Goal: Navigation & Orientation: Locate item on page

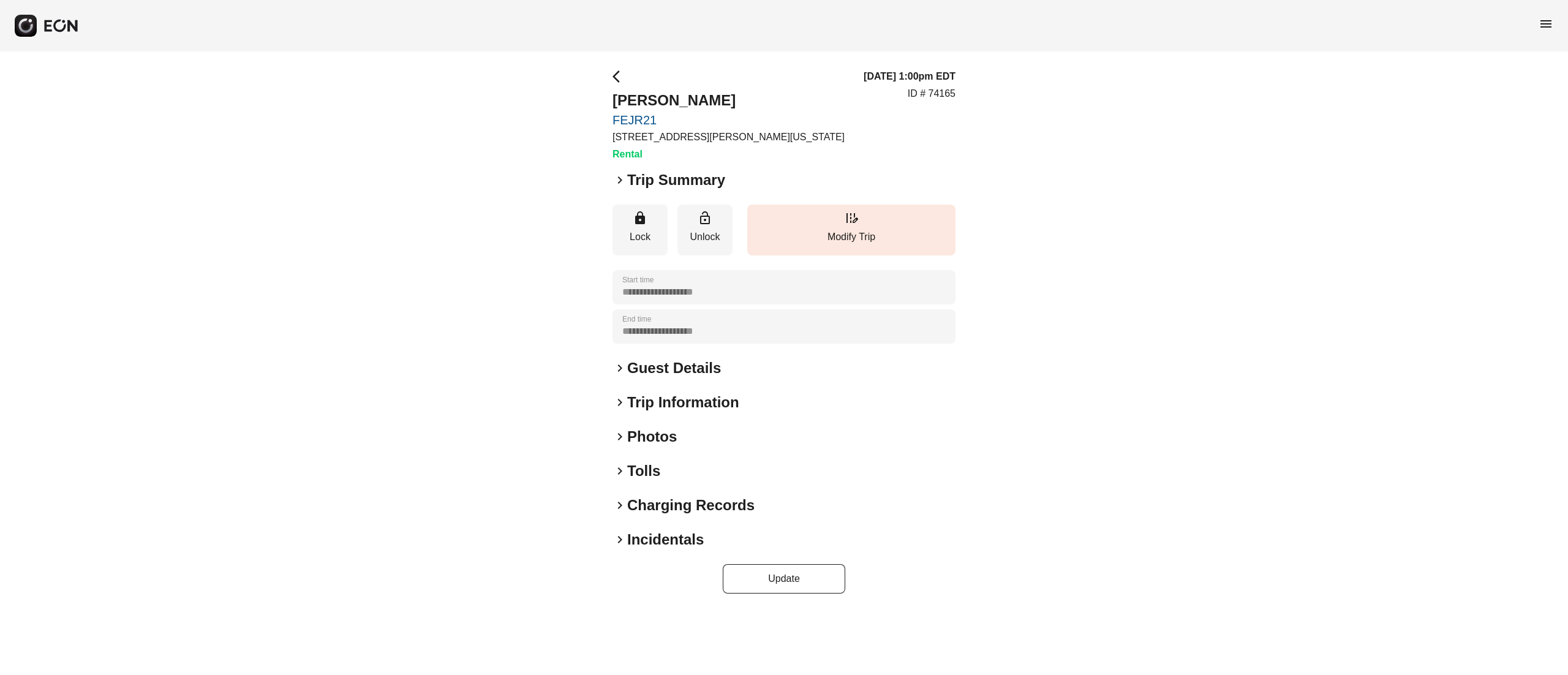
click at [657, 434] on h2 "Photos" at bounding box center [653, 436] width 50 height 19
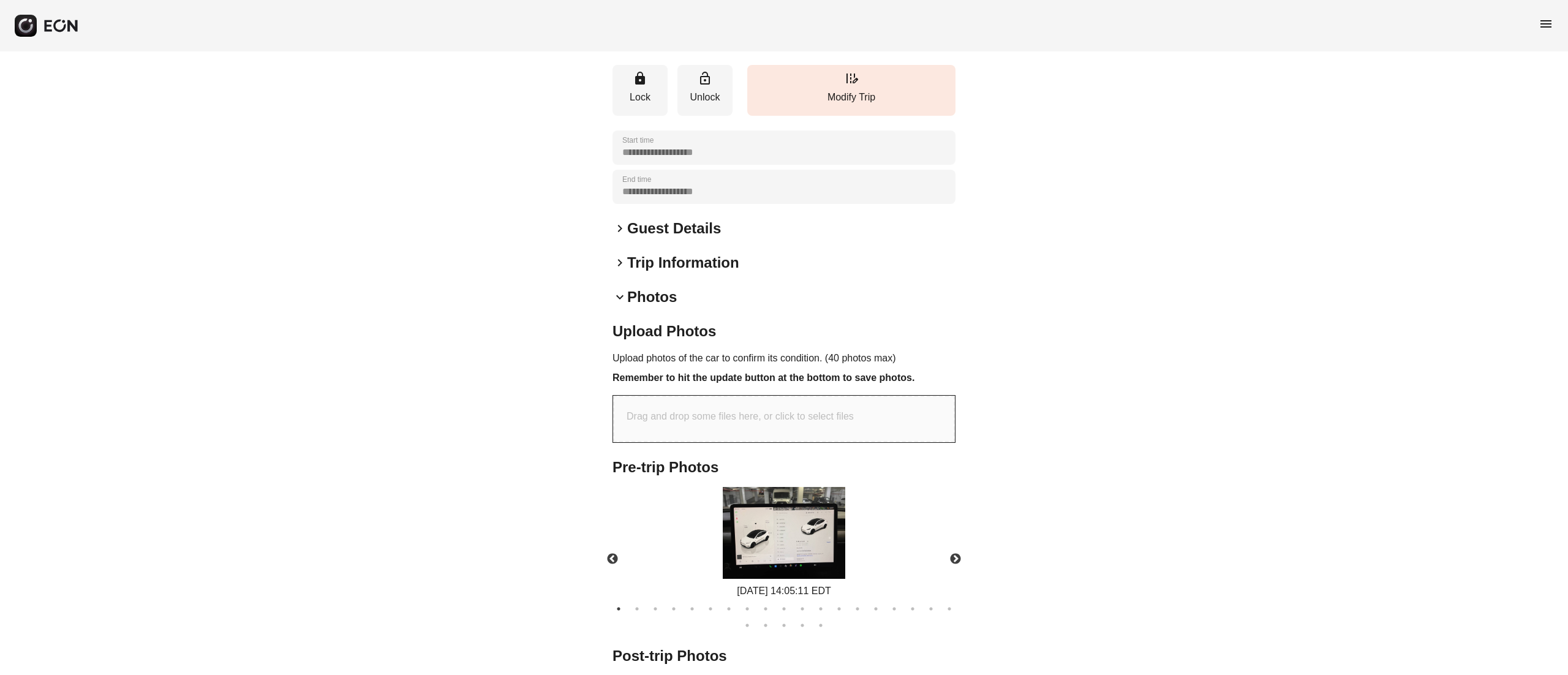
scroll to position [212, 0]
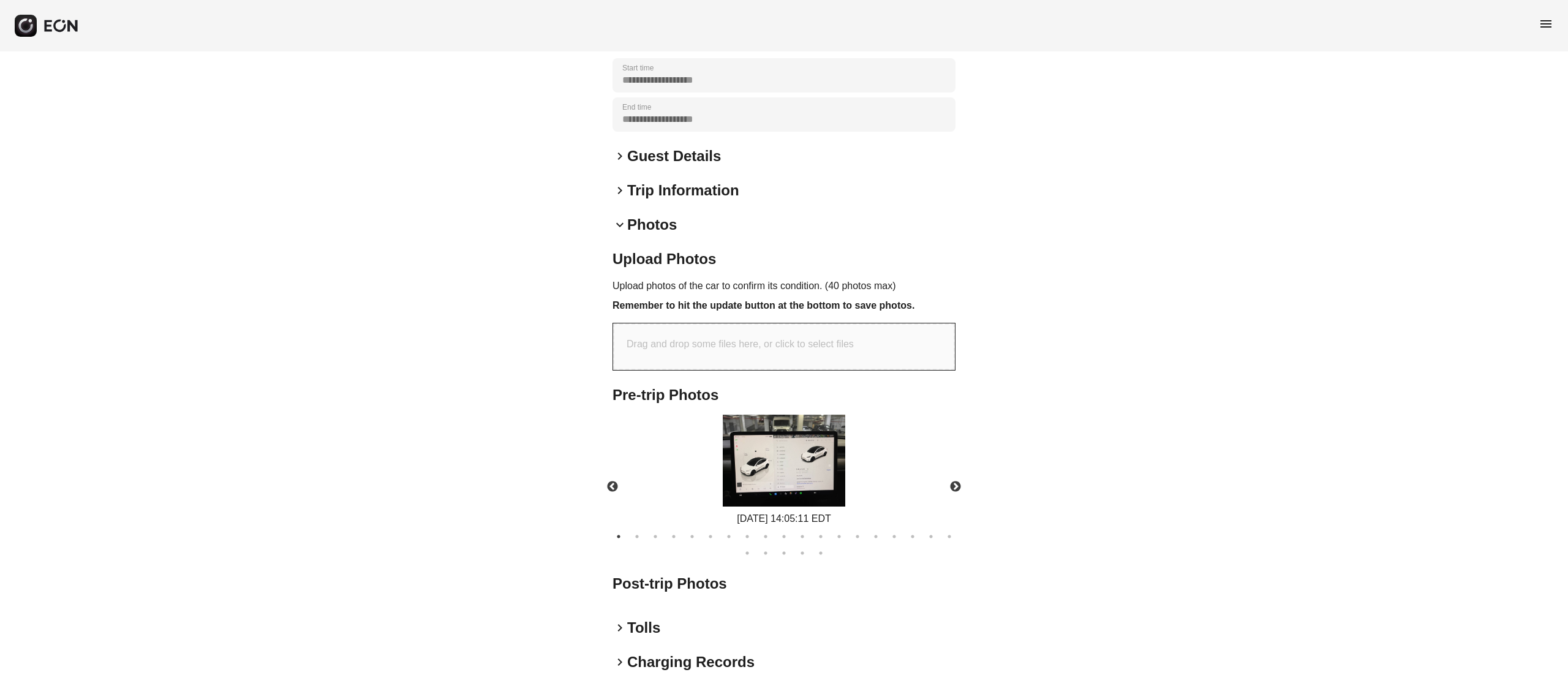
click at [784, 460] on img at bounding box center [784, 460] width 122 height 92
click at [952, 475] on button "Next" at bounding box center [955, 487] width 43 height 43
drag, startPoint x: 788, startPoint y: 477, endPoint x: 803, endPoint y: 448, distance: 32.6
click at [789, 477] on img at bounding box center [784, 460] width 122 height 92
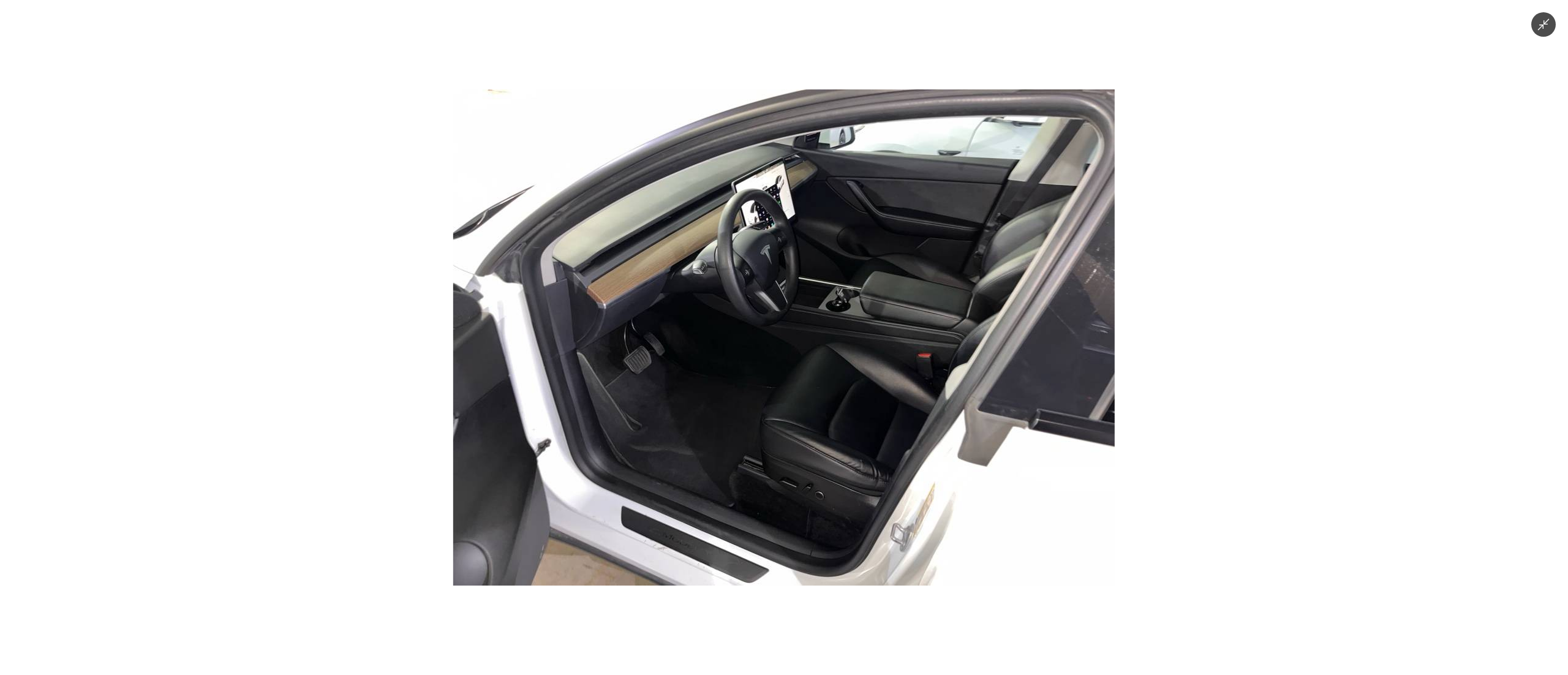
click at [816, 367] on img at bounding box center [784, 338] width 662 height 496
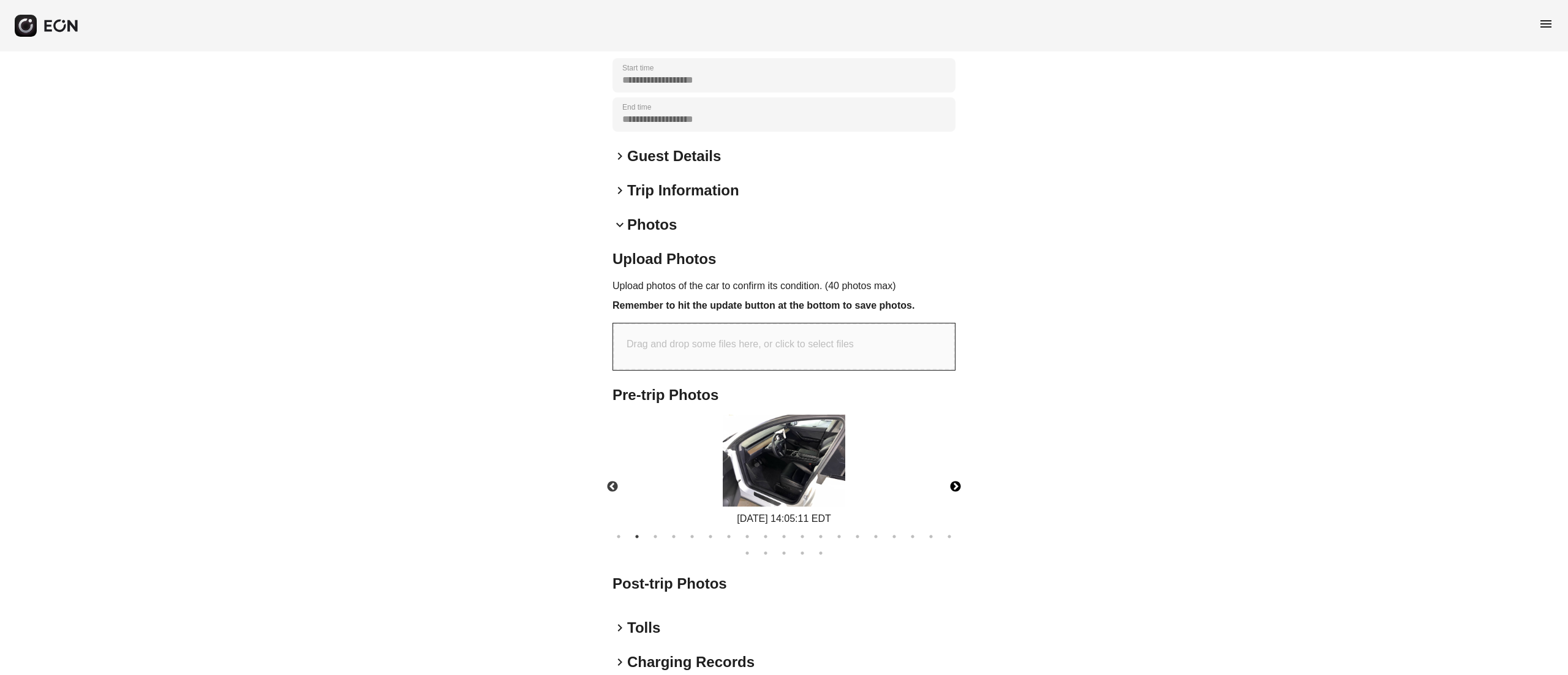
click at [956, 478] on button "Next" at bounding box center [955, 487] width 43 height 43
click at [806, 467] on img at bounding box center [784, 460] width 122 height 92
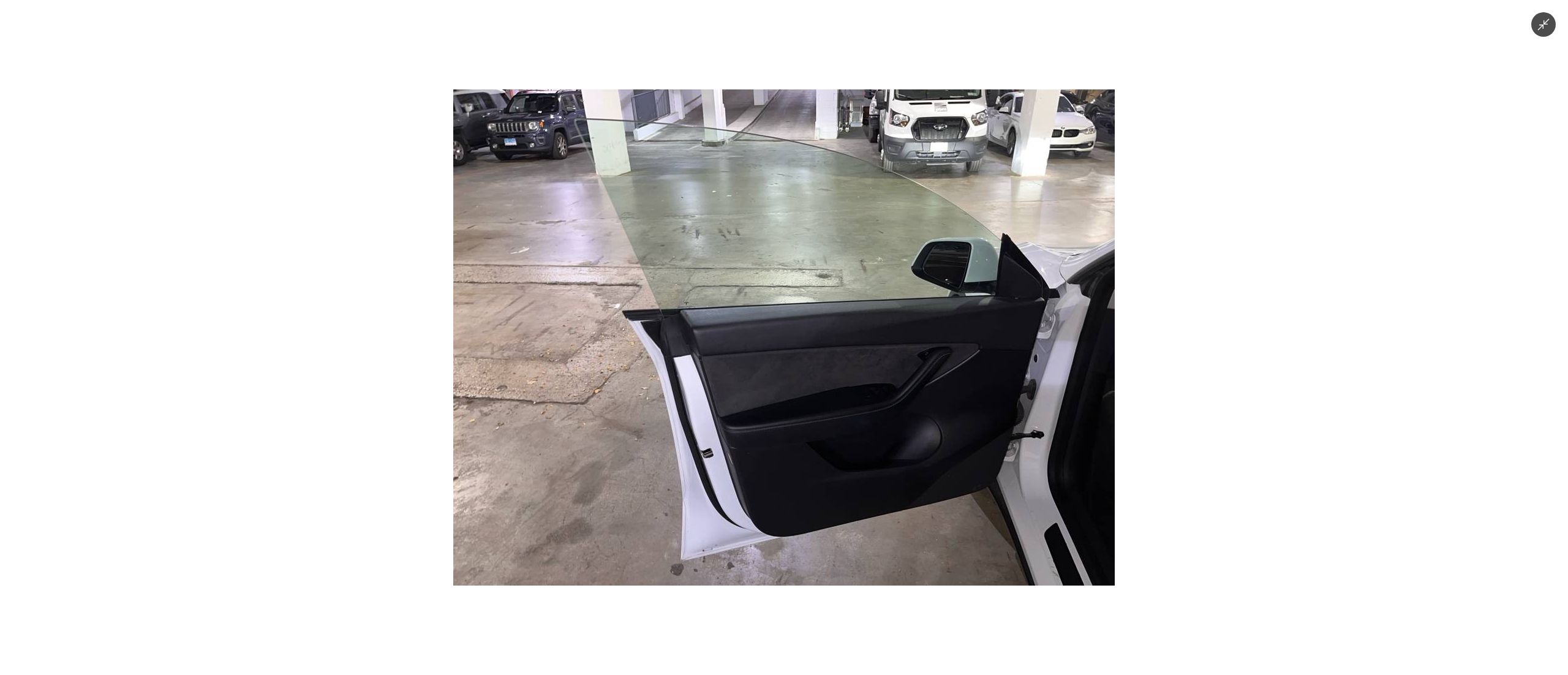
click at [843, 406] on img at bounding box center [784, 338] width 662 height 496
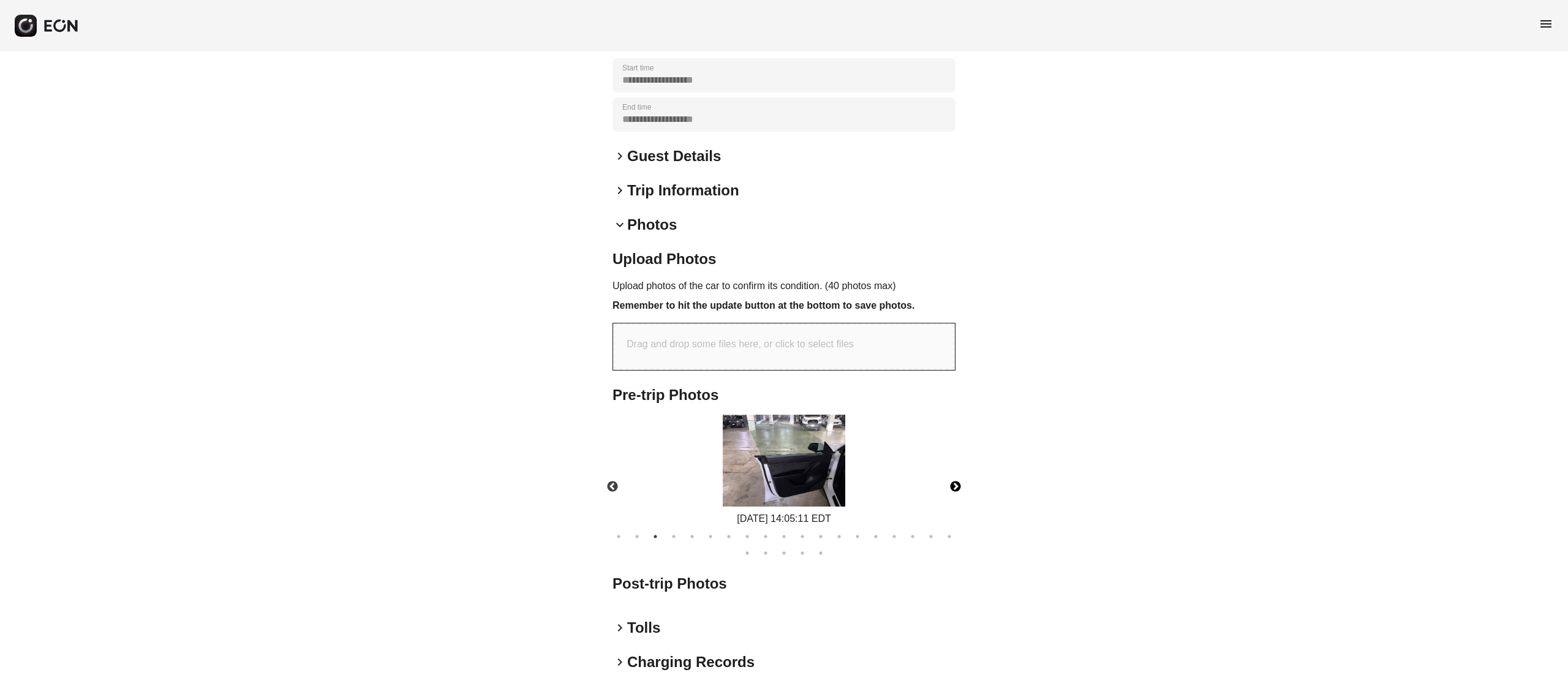
click at [949, 480] on button "Next" at bounding box center [955, 487] width 43 height 43
click at [802, 463] on img at bounding box center [784, 460] width 122 height 92
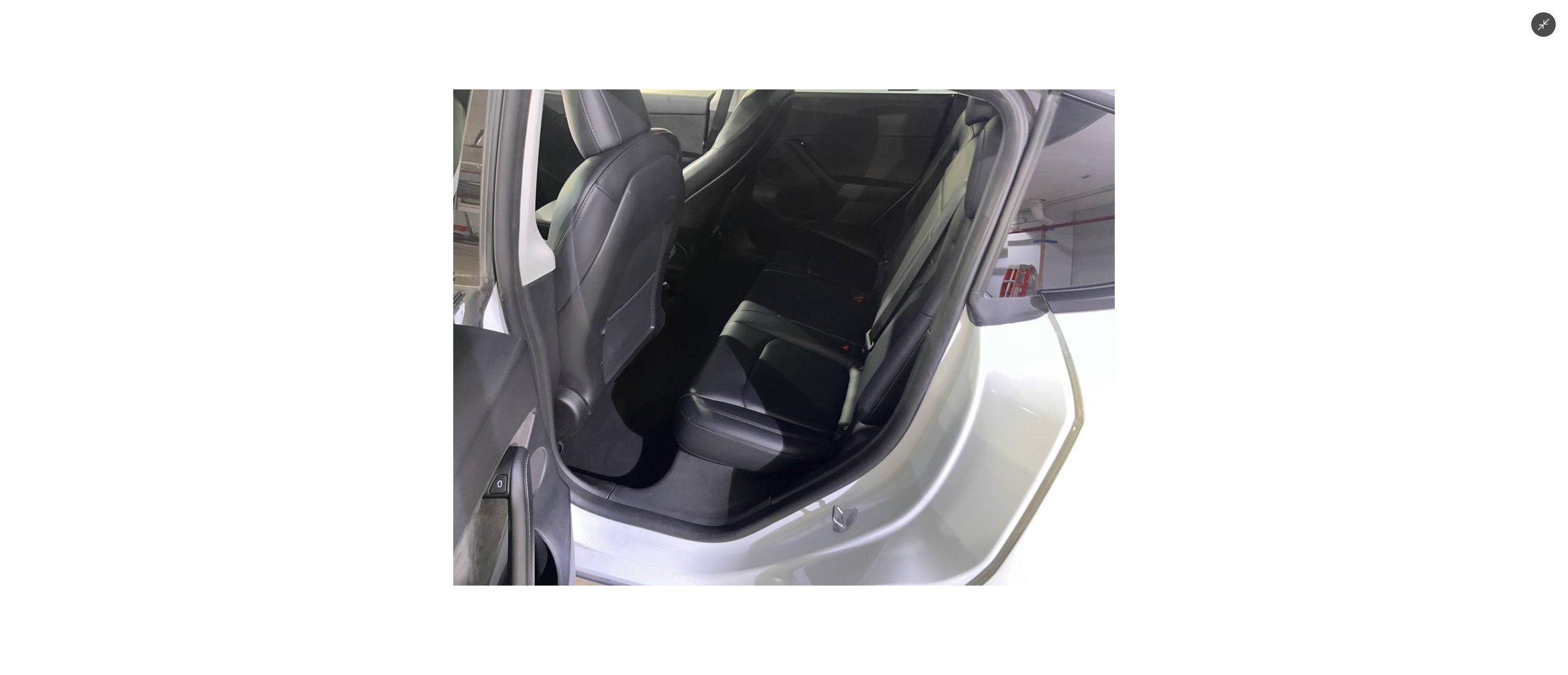
click at [830, 397] on img at bounding box center [784, 338] width 662 height 496
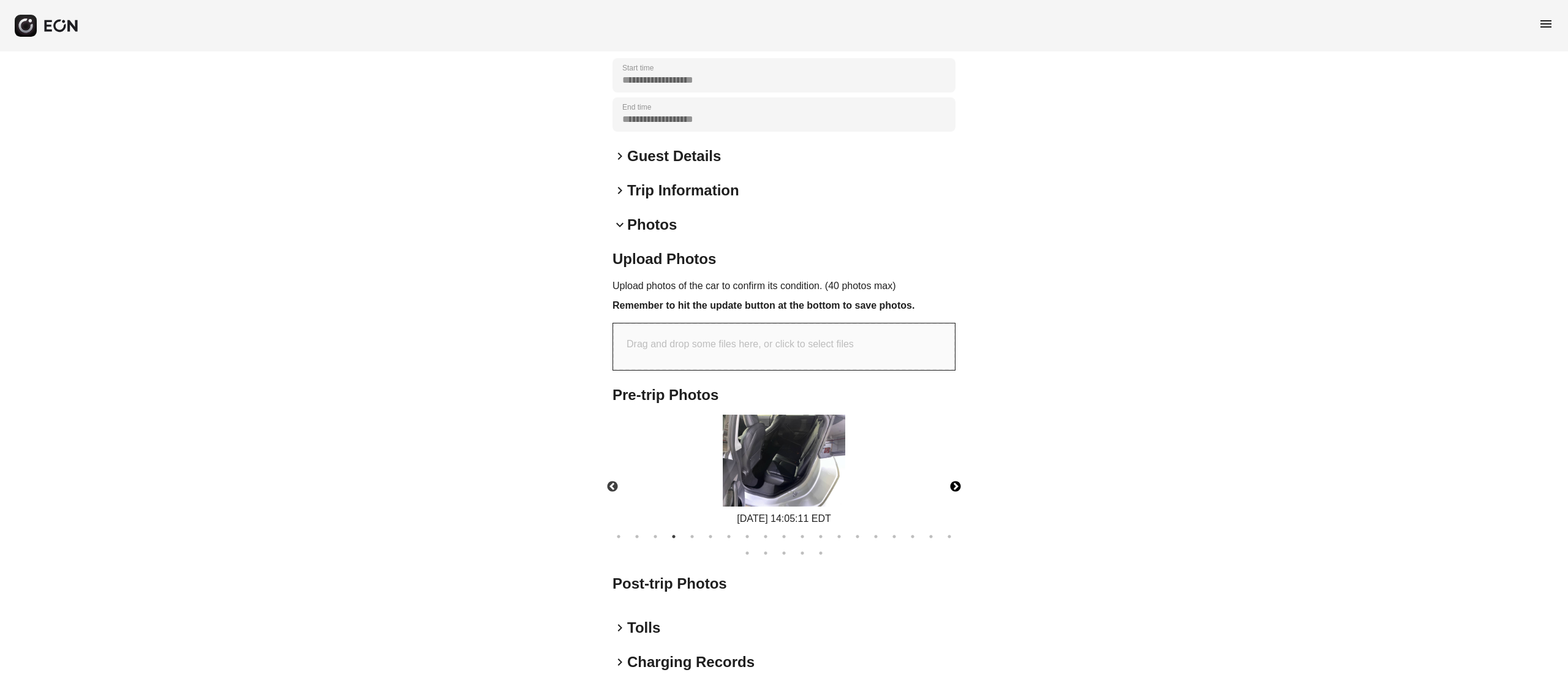
click at [952, 481] on button "Next" at bounding box center [955, 487] width 43 height 43
click at [817, 512] on div "[DATE] 14:05:11 EDT" at bounding box center [784, 519] width 122 height 15
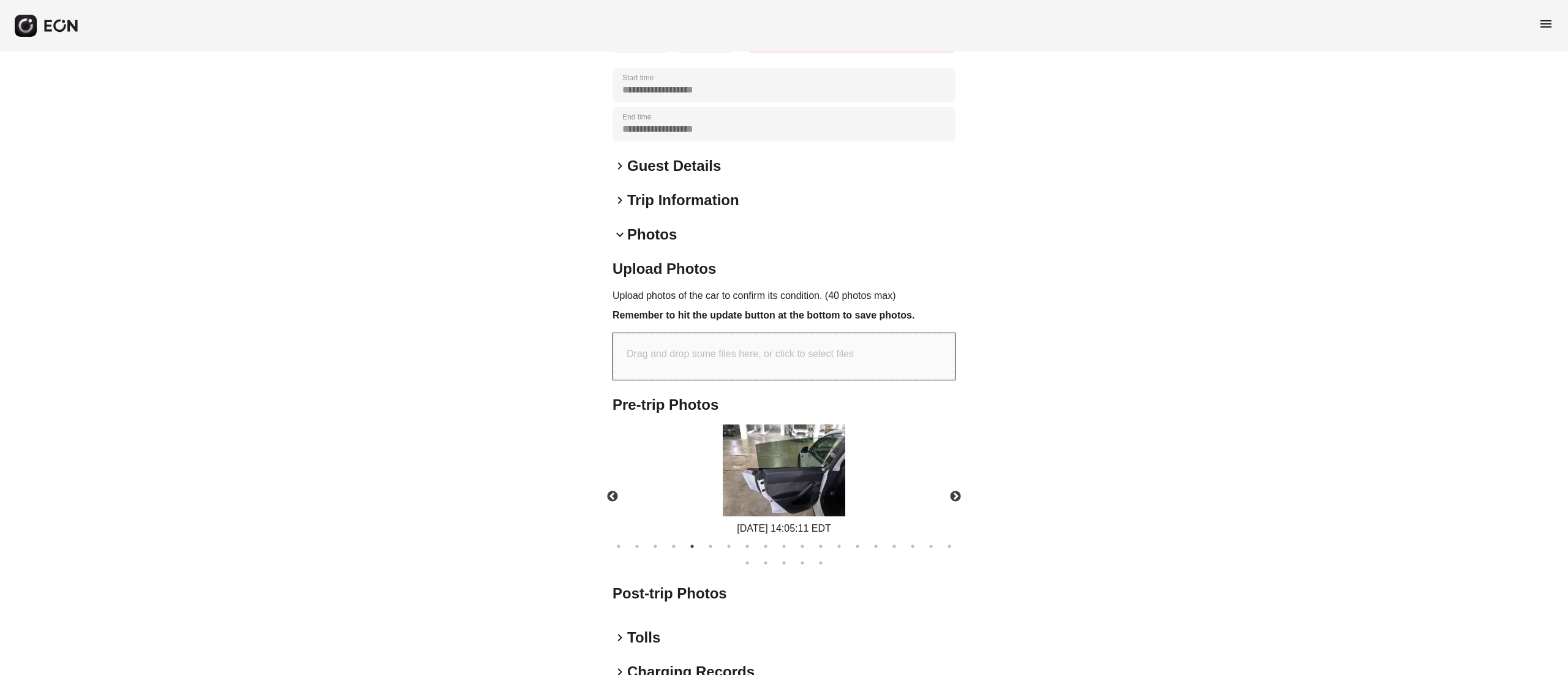
scroll to position [305, 0]
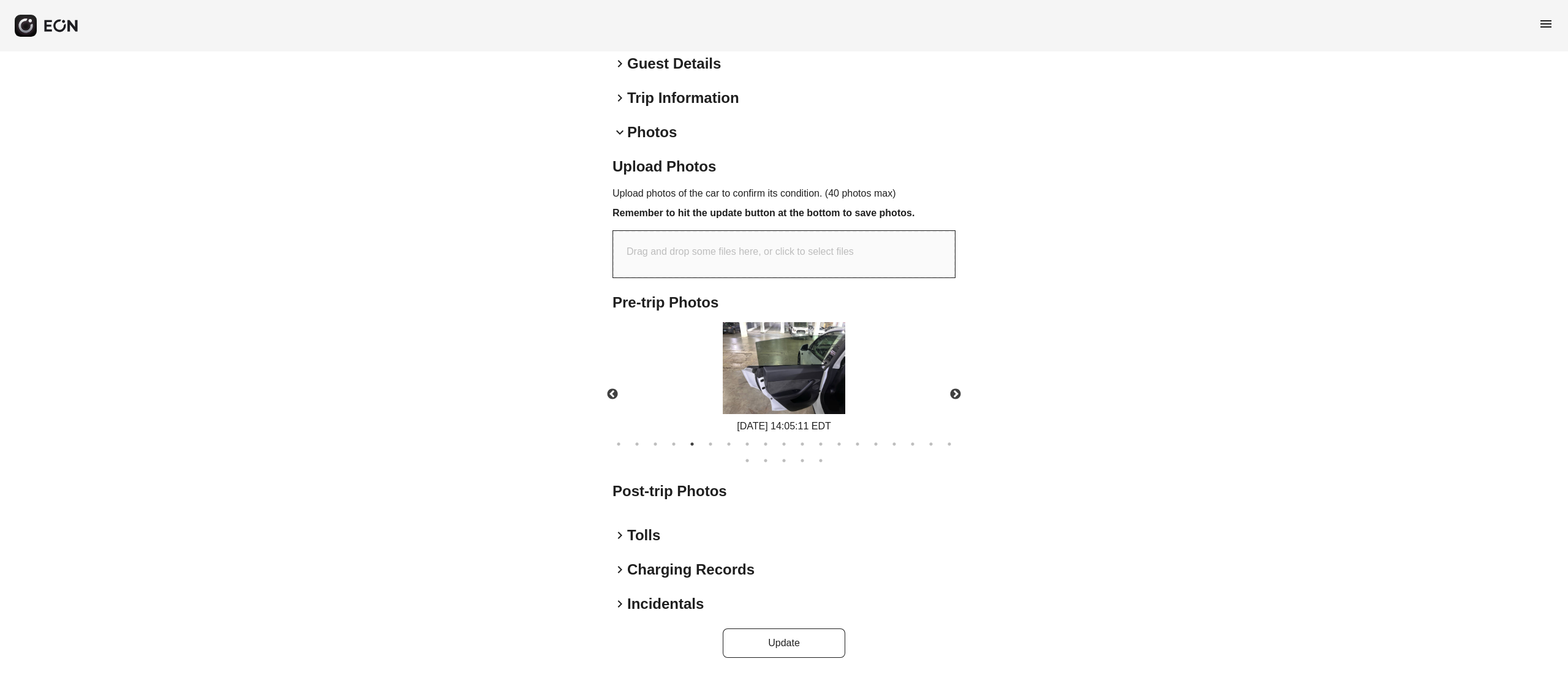
click at [805, 363] on img at bounding box center [784, 368] width 122 height 92
